Goal: Task Accomplishment & Management: Manage account settings

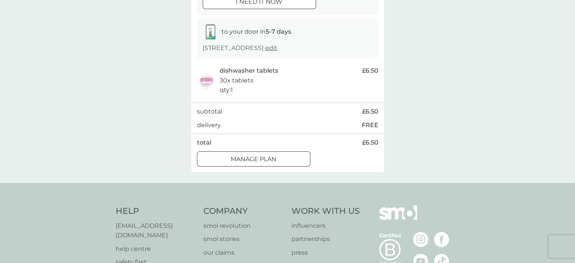
scroll to position [113, 0]
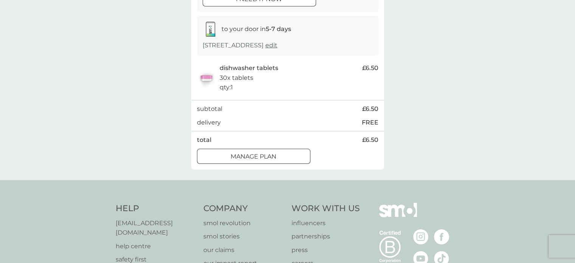
click at [278, 46] on span "edit" at bounding box center [271, 45] width 12 height 7
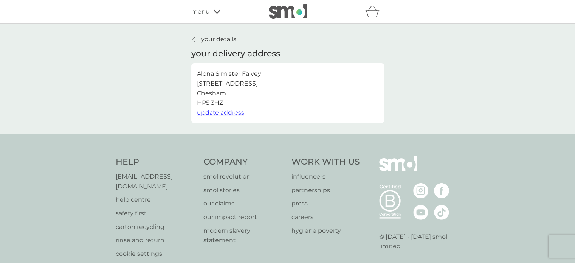
click at [202, 35] on p "your details" at bounding box center [218, 39] width 35 height 10
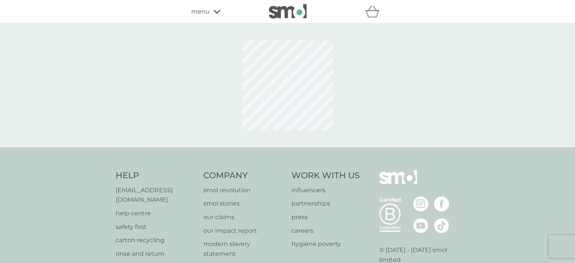
scroll to position [54, 0]
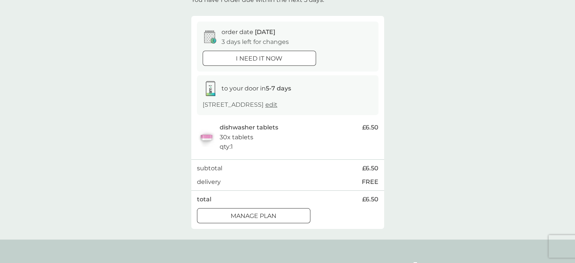
click at [291, 208] on button "Manage plan" at bounding box center [253, 215] width 113 height 15
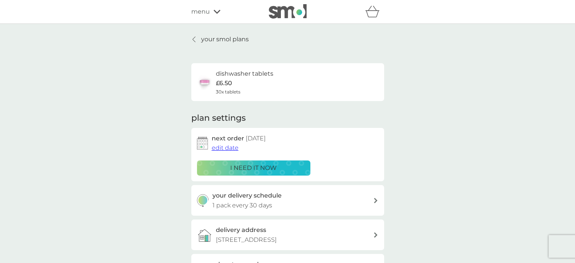
click at [228, 150] on span "edit date" at bounding box center [225, 147] width 27 height 7
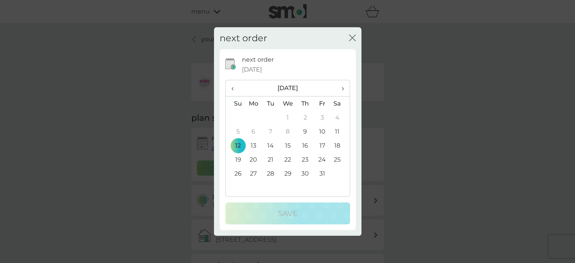
click at [342, 88] on span "›" at bounding box center [340, 88] width 8 height 16
click at [236, 143] on td "9" at bounding box center [235, 145] width 19 height 14
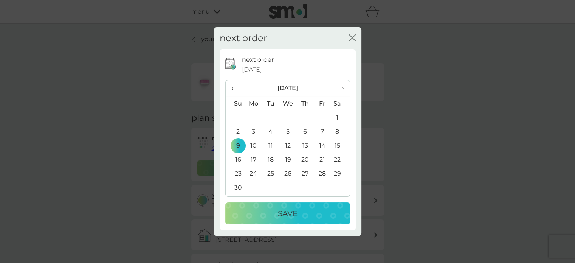
click at [274, 209] on div "Save" at bounding box center [288, 213] width 110 height 12
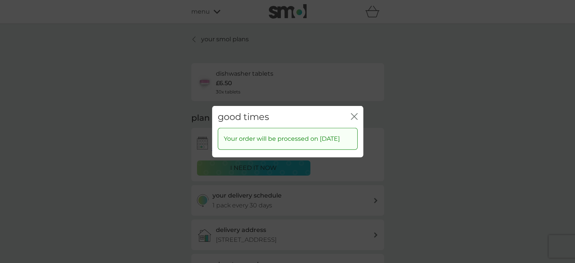
click at [357, 107] on div "good times close" at bounding box center [287, 116] width 151 height 22
click at [349, 112] on div "good times close" at bounding box center [287, 116] width 151 height 22
click at [351, 113] on icon "close" at bounding box center [354, 116] width 7 height 7
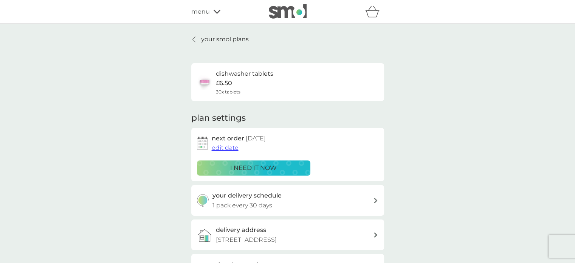
click at [239, 40] on p "your smol plans" at bounding box center [225, 39] width 48 height 10
